Goal: Transaction & Acquisition: Purchase product/service

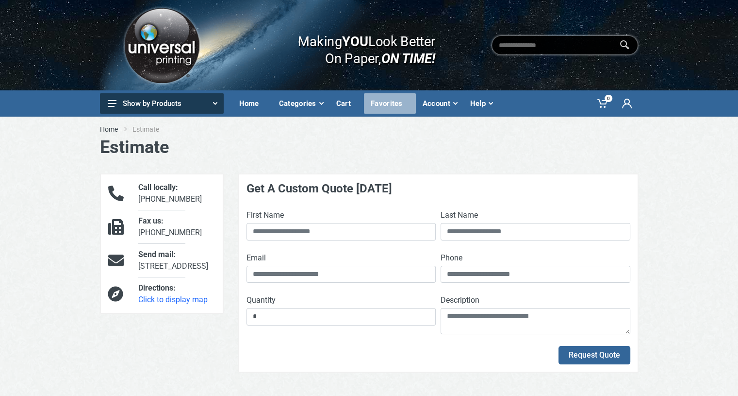
click at [377, 108] on div "Favorites" at bounding box center [390, 103] width 52 height 20
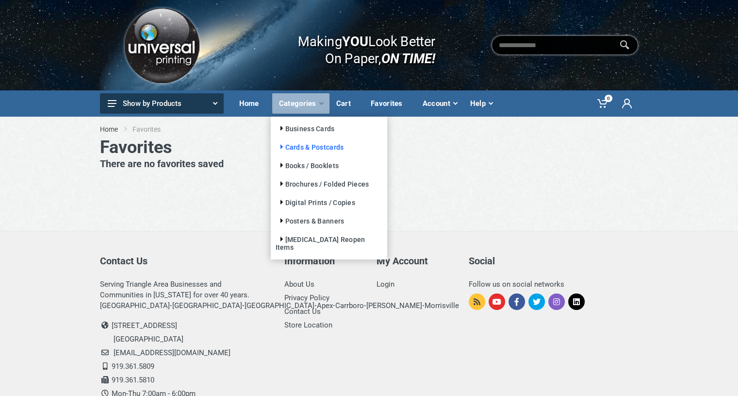
click at [321, 148] on link "Cards & Postcards" at bounding box center [310, 147] width 68 height 8
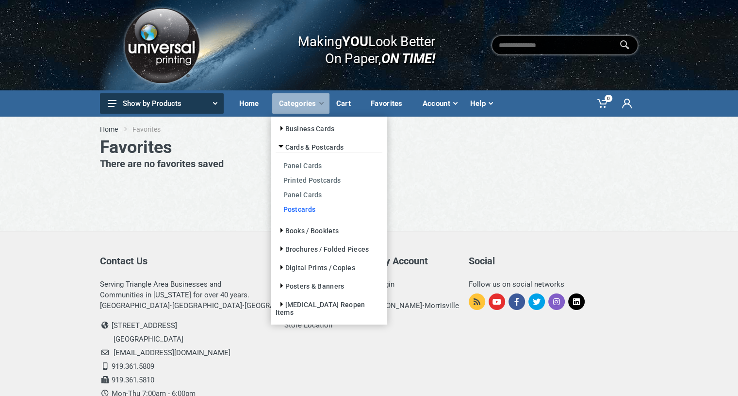
click at [306, 205] on link "Postcards" at bounding box center [329, 208] width 107 height 15
click at [299, 209] on link "Postcards" at bounding box center [329, 208] width 107 height 15
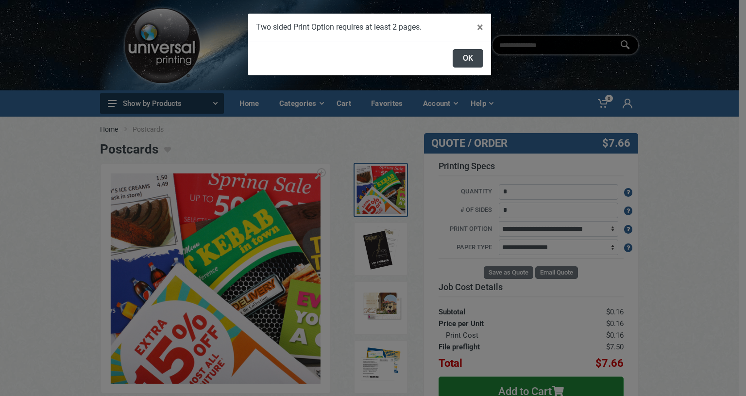
click at [468, 58] on button "OK" at bounding box center [467, 58] width 31 height 18
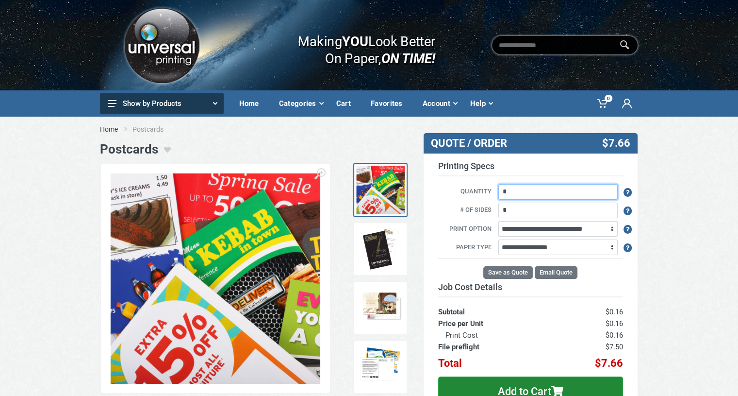
click at [510, 195] on input "*" at bounding box center [558, 192] width 119 height 16
type input "****"
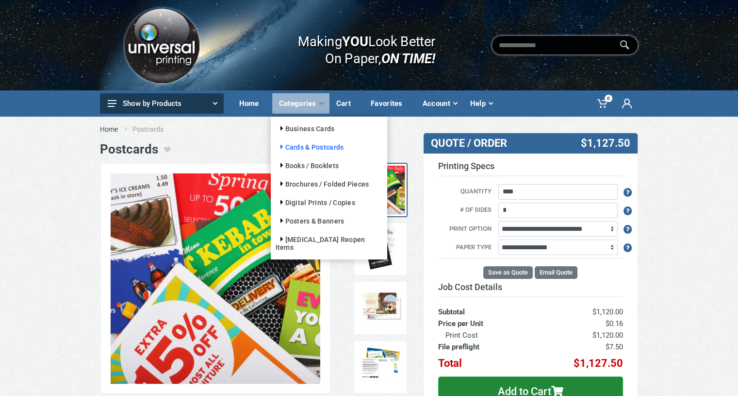
click at [317, 149] on link "Cards & Postcards" at bounding box center [310, 147] width 68 height 8
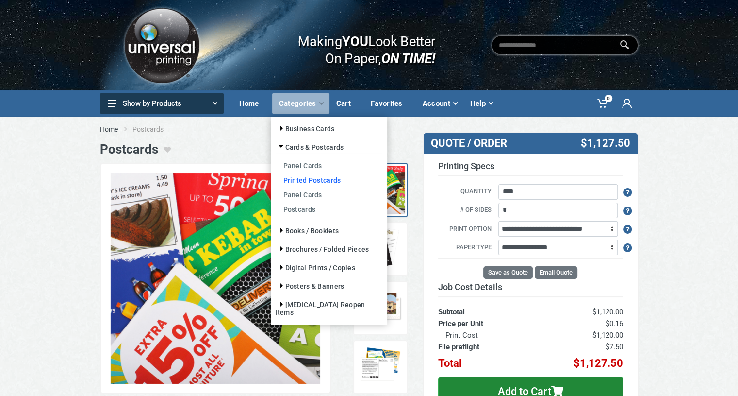
click at [321, 181] on link "Printed Postcards" at bounding box center [329, 179] width 107 height 15
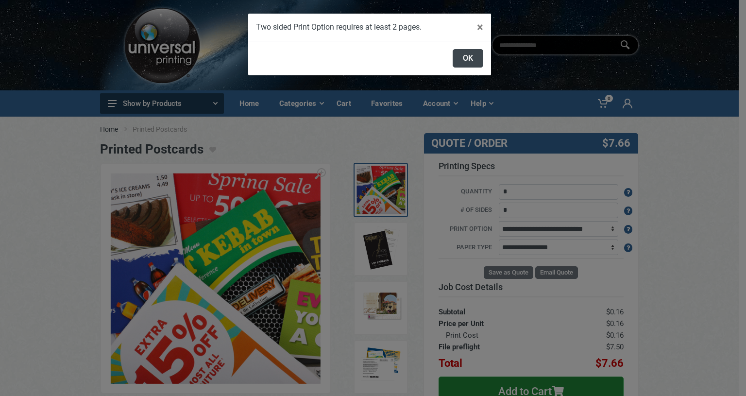
click at [464, 66] on button "OK" at bounding box center [467, 58] width 31 height 18
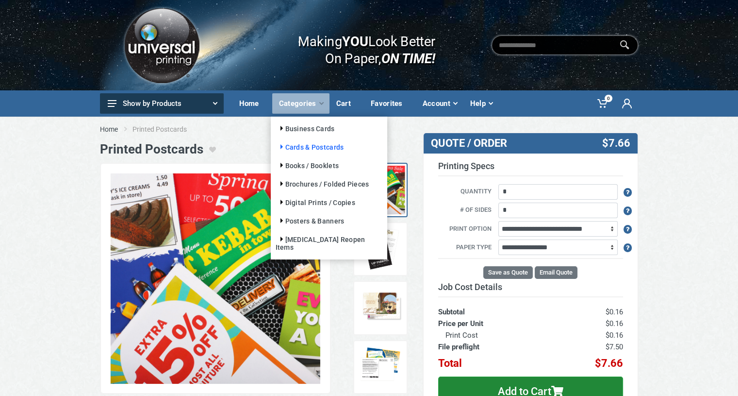
click at [317, 149] on link "Cards & Postcards" at bounding box center [310, 147] width 68 height 8
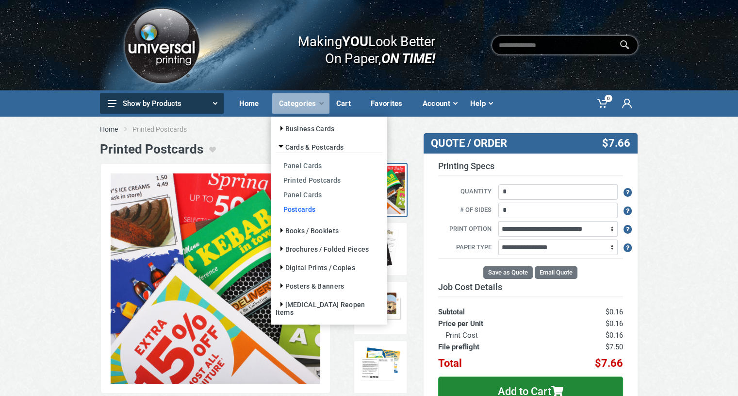
click at [307, 212] on link "Postcards" at bounding box center [329, 208] width 107 height 15
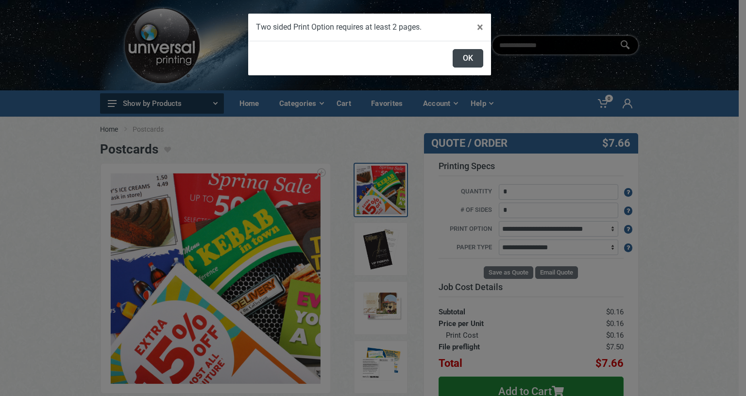
click at [470, 63] on button "OK" at bounding box center [467, 58] width 31 height 18
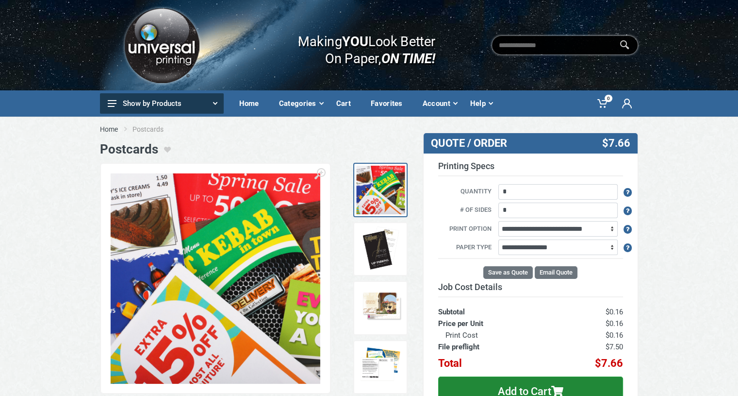
click at [159, 40] on img at bounding box center [162, 45] width 82 height 82
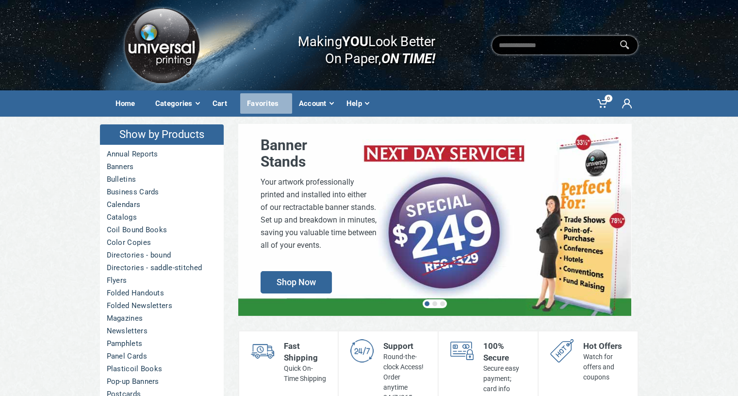
click at [258, 103] on div "Favorites" at bounding box center [266, 103] width 52 height 20
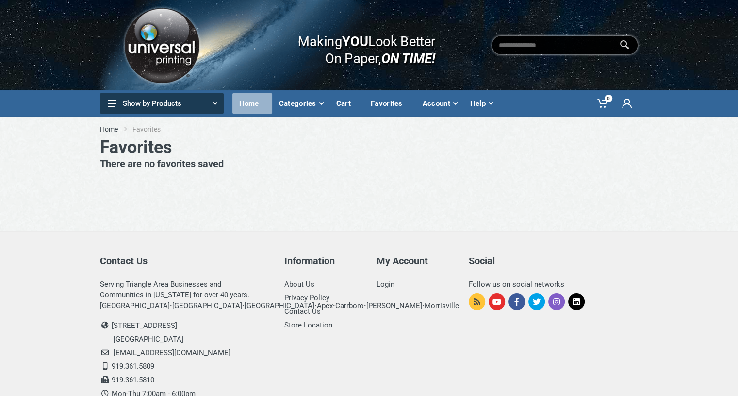
click at [262, 100] on div "Home" at bounding box center [253, 103] width 40 height 20
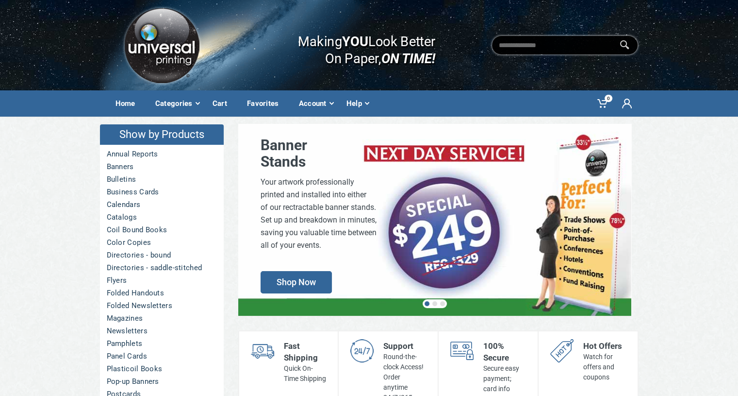
click at [154, 47] on img at bounding box center [162, 45] width 82 height 82
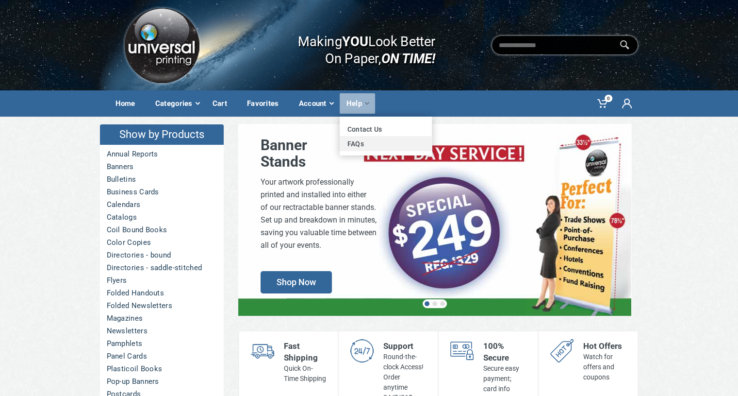
click at [344, 149] on link "FAQs" at bounding box center [386, 143] width 92 height 15
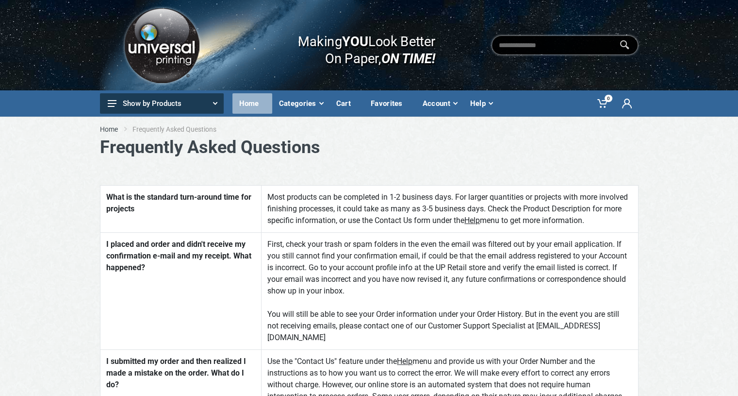
click at [242, 100] on div "Home" at bounding box center [253, 103] width 40 height 20
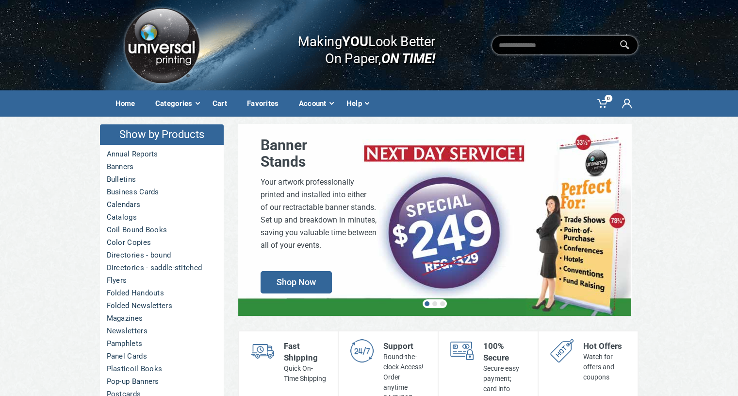
click at [242, 100] on div "Favorites" at bounding box center [266, 103] width 52 height 20
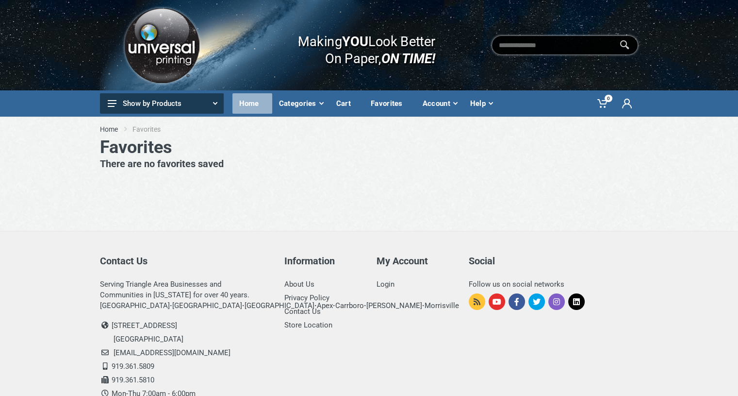
click at [242, 101] on div "Home" at bounding box center [253, 103] width 40 height 20
